Goal: Find specific page/section: Find specific page/section

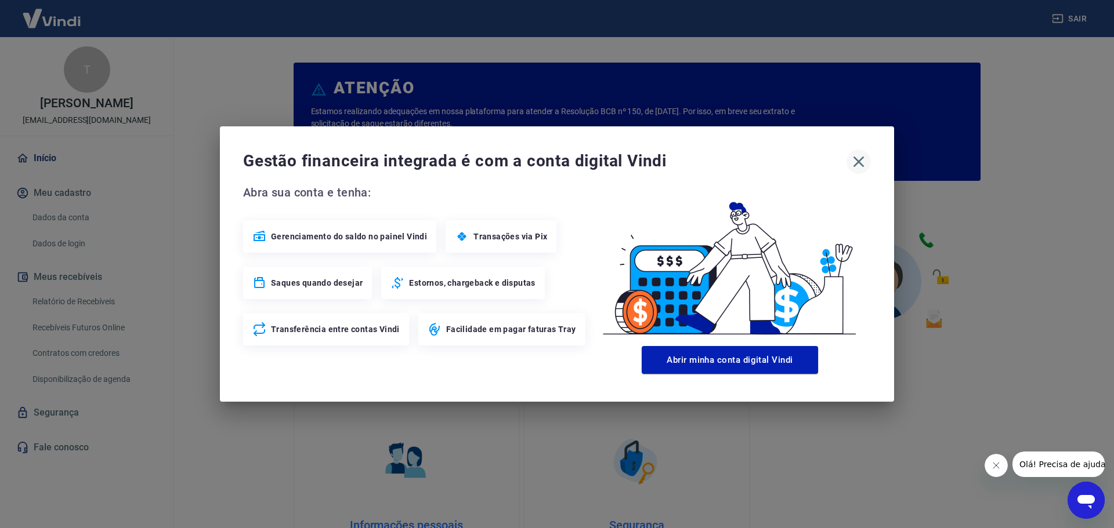
click at [861, 164] on icon "button" at bounding box center [858, 162] width 11 height 11
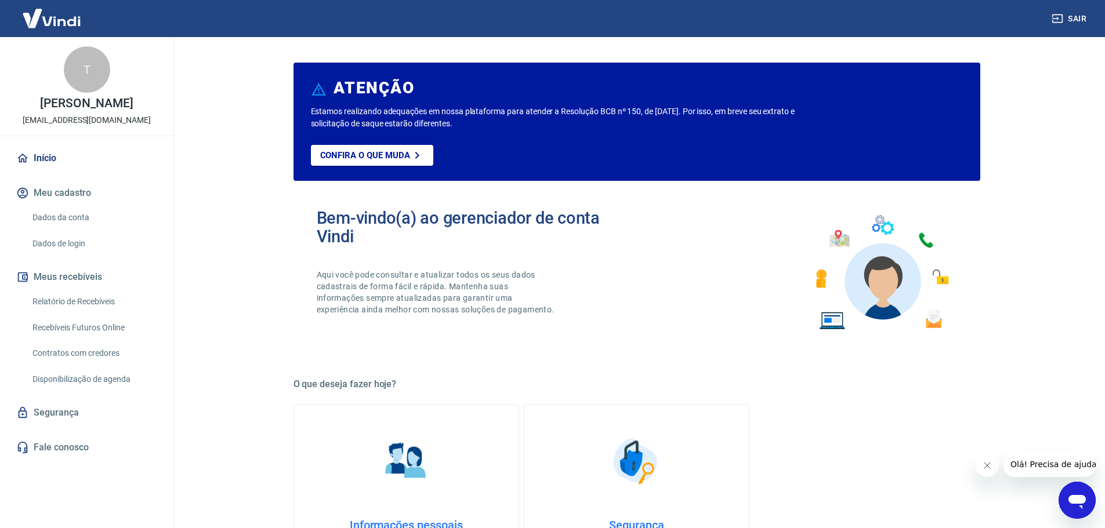
click at [88, 306] on link "Relatório de Recebíveis" at bounding box center [94, 302] width 132 height 24
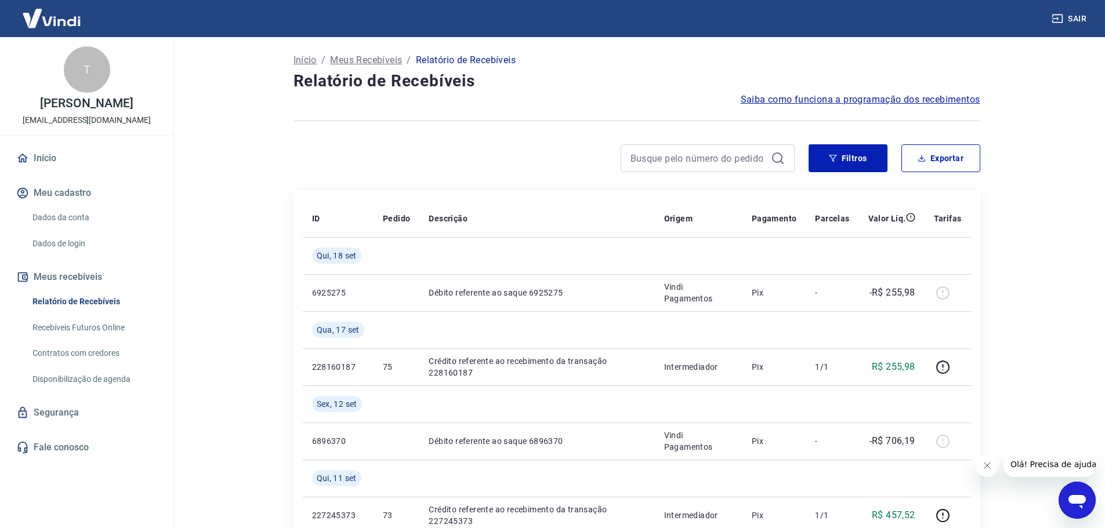
click at [105, 330] on link "Recebíveis Futuros Online" at bounding box center [94, 328] width 132 height 24
